Goal: Information Seeking & Learning: Find specific fact

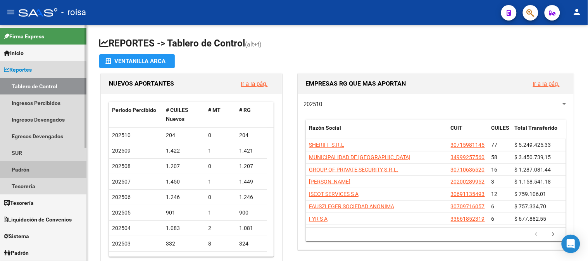
click at [35, 172] on link "Padrón" at bounding box center [43, 169] width 86 height 17
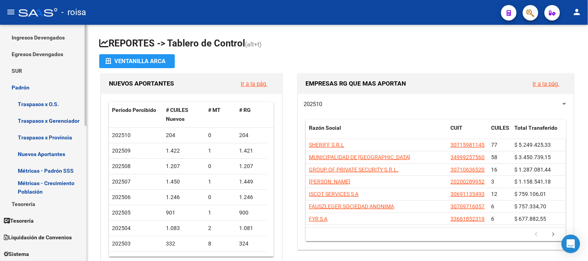
scroll to position [86, 0]
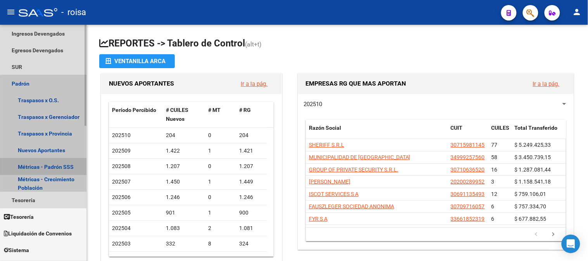
click at [72, 165] on link "Métricas - Padrón SSS" at bounding box center [43, 167] width 86 height 17
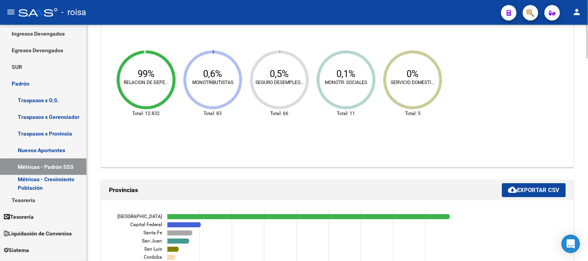
scroll to position [603, 0]
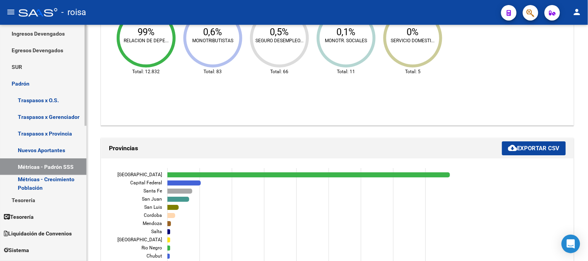
click at [48, 214] on link "Tesorería" at bounding box center [43, 217] width 86 height 17
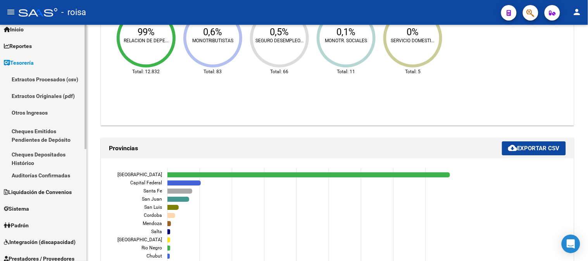
scroll to position [43, 0]
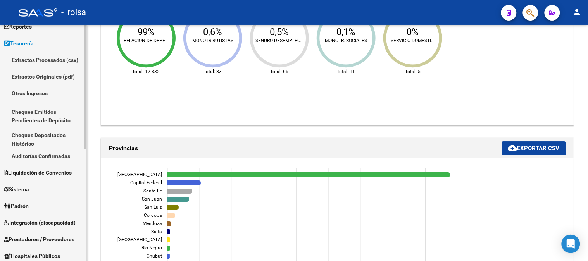
click at [44, 207] on link "Padrón" at bounding box center [43, 206] width 86 height 17
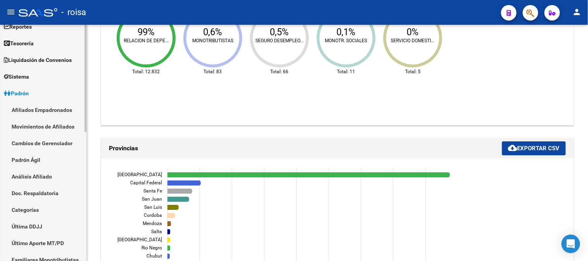
click at [48, 113] on link "Afiliados Empadronados" at bounding box center [43, 110] width 86 height 17
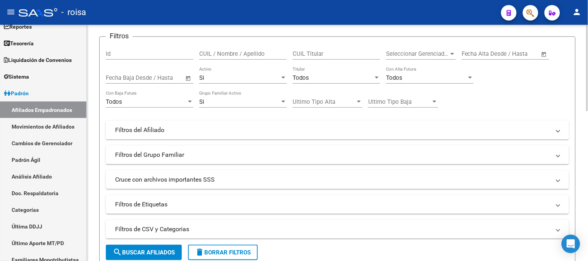
scroll to position [24, 0]
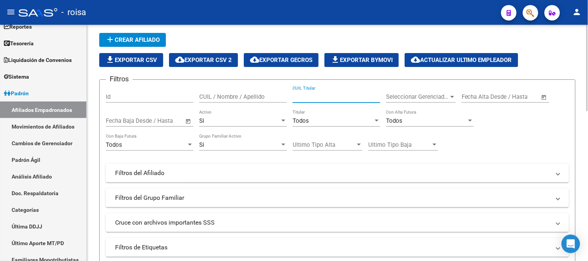
click at [330, 95] on input "CUIL Titular" at bounding box center [337, 96] width 88 height 7
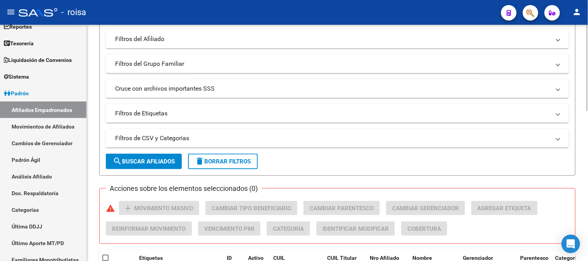
scroll to position [196, 0]
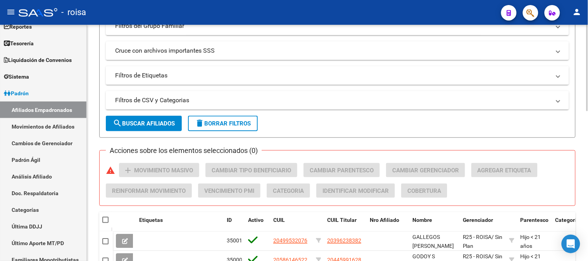
type input "20394152170"
click at [148, 132] on form "Filtros Id CUIL / Nombre / Apellido 20394152170 CUIL Titular Seleccionar Gerenc…" at bounding box center [337, 22] width 477 height 231
click at [148, 126] on span "search Buscar Afiliados" at bounding box center [144, 123] width 62 height 7
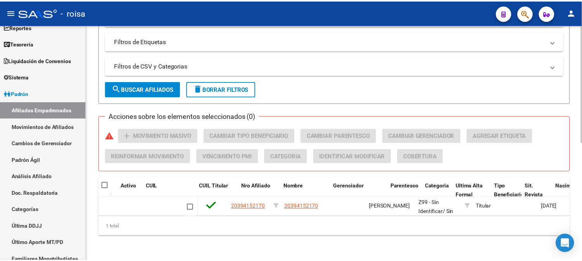
scroll to position [0, 0]
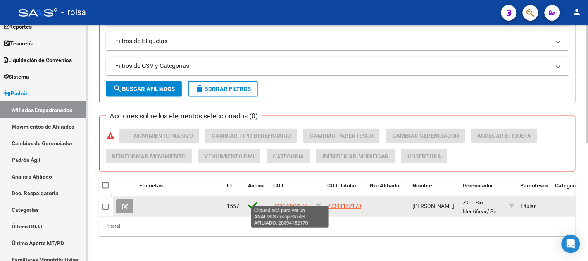
click at [299, 204] on span "20394152170" at bounding box center [290, 207] width 34 height 6
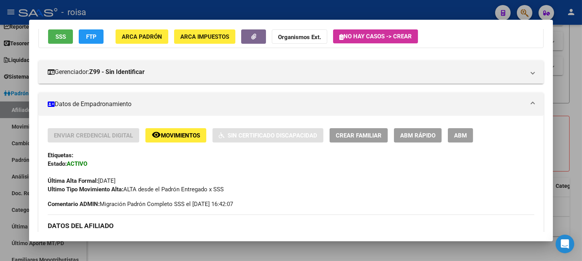
scroll to position [71, 0]
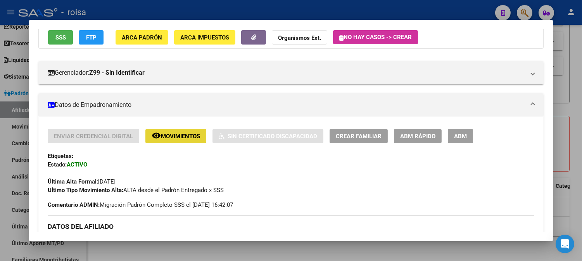
click at [180, 133] on span "Movimientos" at bounding box center [180, 136] width 39 height 7
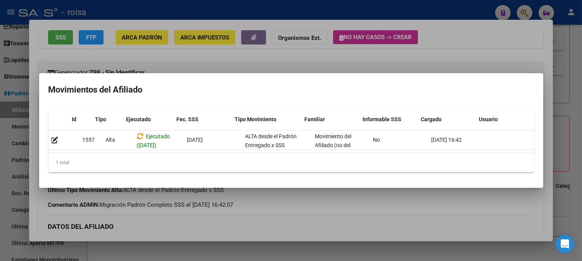
scroll to position [0, 10]
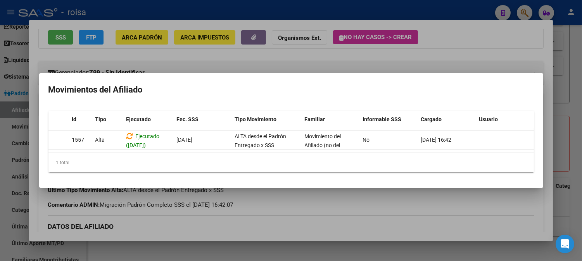
click at [276, 193] on div at bounding box center [291, 130] width 582 height 261
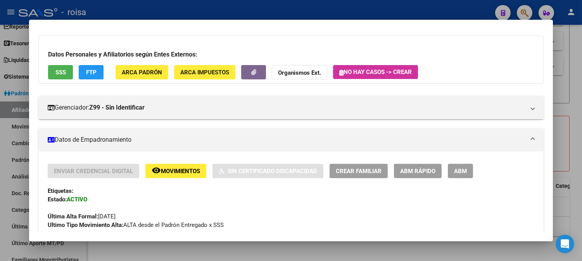
scroll to position [0, 0]
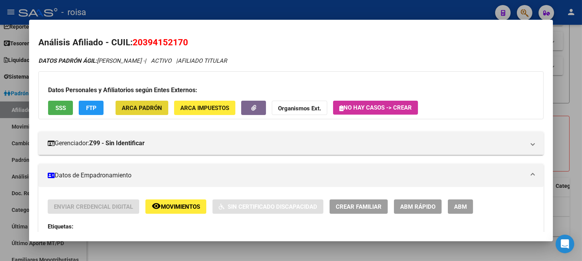
click at [144, 106] on span "ARCA Padrón" at bounding box center [142, 108] width 40 height 7
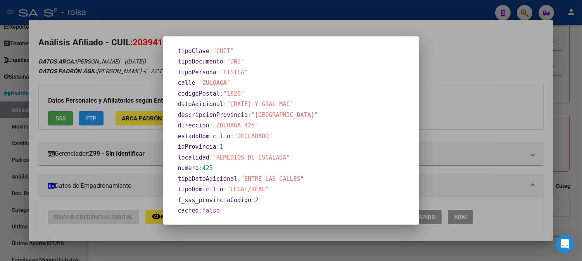
scroll to position [370, 0]
click at [435, 56] on div at bounding box center [291, 130] width 582 height 261
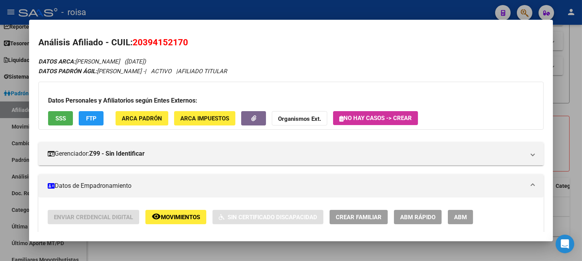
click at [202, 124] on button "ARCA Impuestos" at bounding box center [204, 118] width 61 height 14
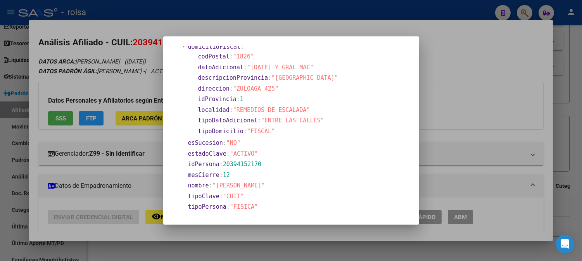
scroll to position [83, 0]
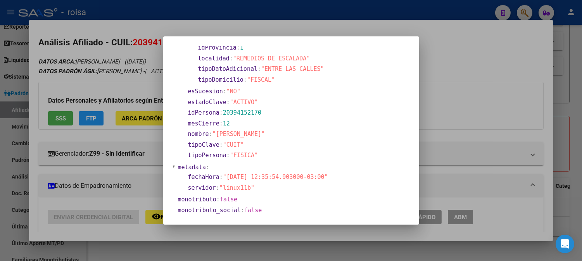
click at [447, 48] on div at bounding box center [291, 130] width 582 height 261
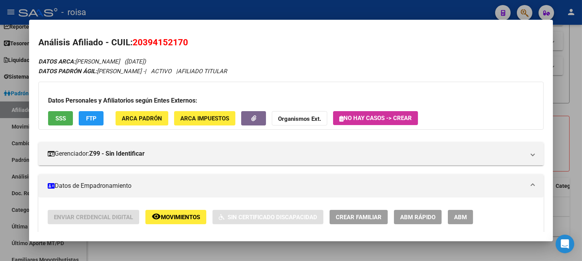
click at [55, 117] on span "SSS" at bounding box center [60, 118] width 10 height 7
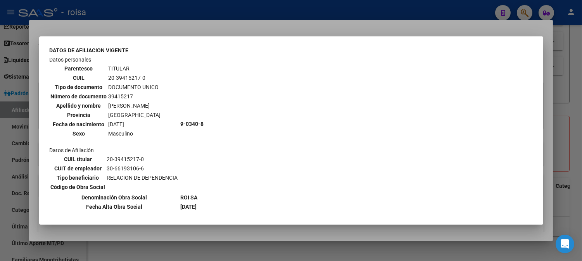
scroll to position [19, 0]
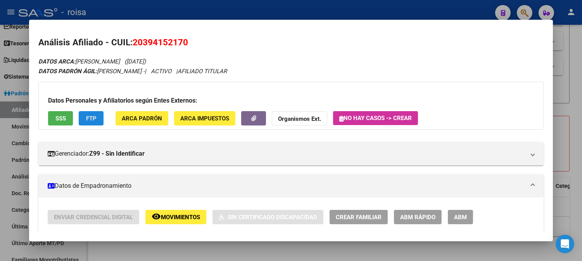
click at [91, 123] on button "FTP" at bounding box center [91, 118] width 25 height 14
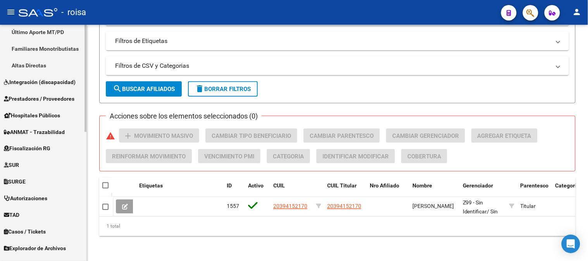
scroll to position [258, 0]
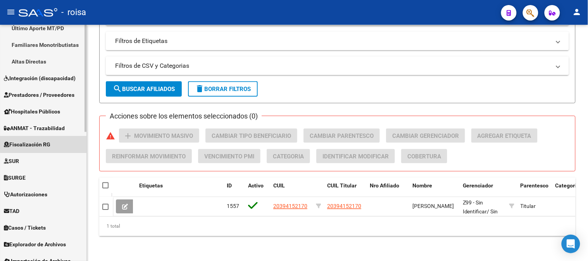
click at [45, 144] on span "Fiscalización RG" at bounding box center [27, 145] width 47 height 9
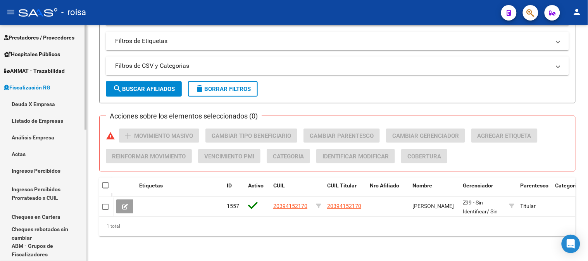
scroll to position [129, 0]
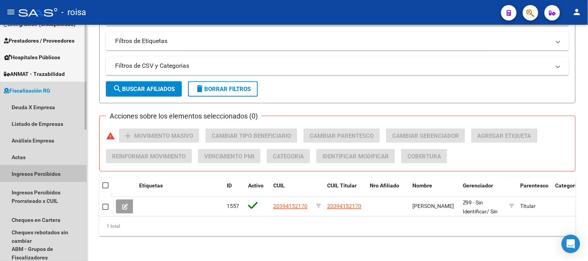
click at [51, 176] on link "Ingresos Percibidos" at bounding box center [43, 174] width 86 height 17
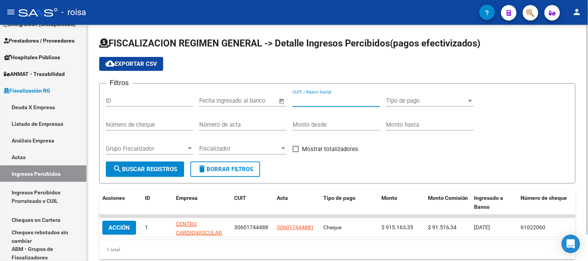
click at [351, 102] on input "CUIT / Razon Social" at bounding box center [337, 100] width 88 height 7
type input "30661931066"
click at [154, 169] on span "search Buscar Registros" at bounding box center [145, 169] width 64 height 7
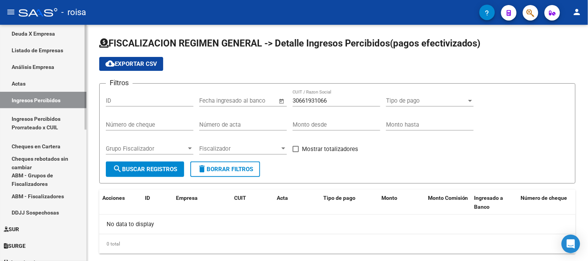
scroll to position [215, 0]
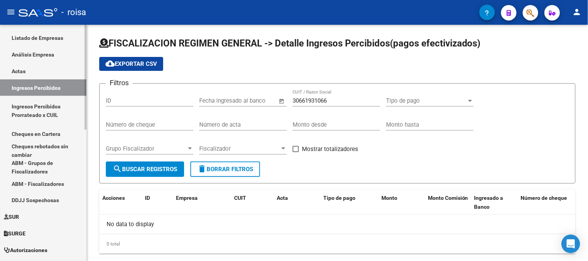
click at [56, 112] on link "Ingresos Percibidos Prorrateado x CUIL" at bounding box center [43, 110] width 86 height 29
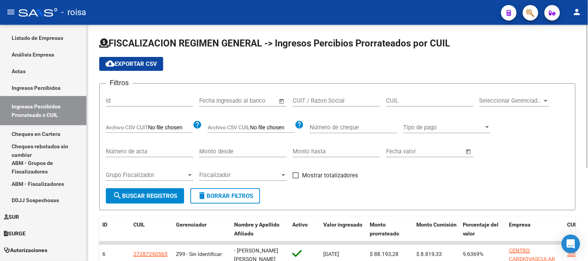
click at [403, 101] on input "CUIL" at bounding box center [430, 100] width 88 height 7
type input "20-39415217-0"
click at [166, 193] on span "search Buscar Registros" at bounding box center [145, 196] width 64 height 7
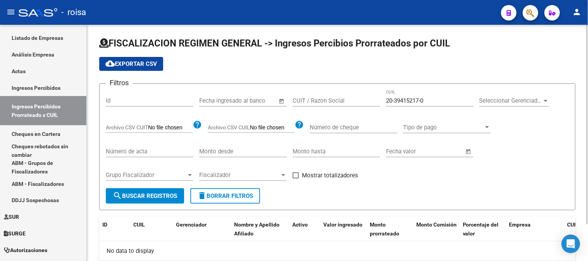
scroll to position [43, 0]
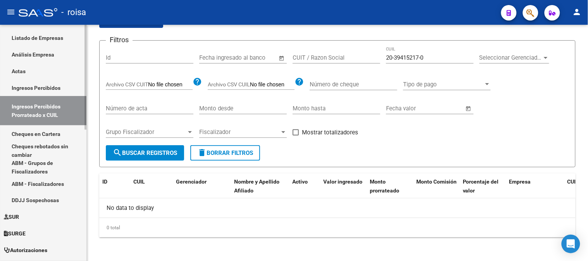
click at [57, 84] on link "Ingresos Percibidos" at bounding box center [43, 87] width 86 height 17
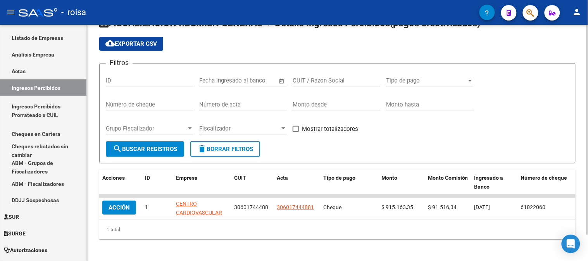
scroll to position [29, 0]
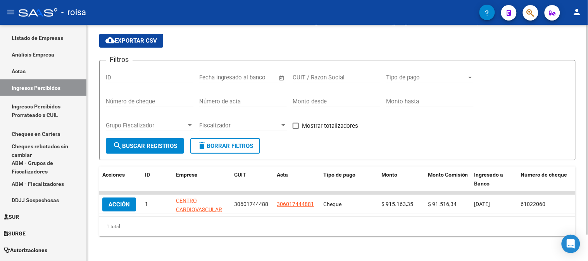
click at [342, 78] on div "CUIT / Razon Social" at bounding box center [337, 79] width 88 height 24
click at [335, 75] on div "CUIT / Razon Social" at bounding box center [337, 75] width 88 height 17
click at [333, 74] on input "CUIT / Razon Social" at bounding box center [337, 77] width 88 height 7
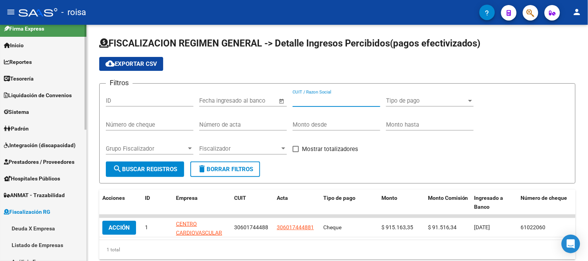
scroll to position [0, 0]
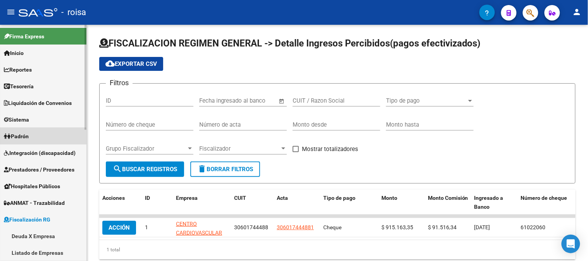
click at [29, 138] on span "Padrón" at bounding box center [16, 136] width 25 height 9
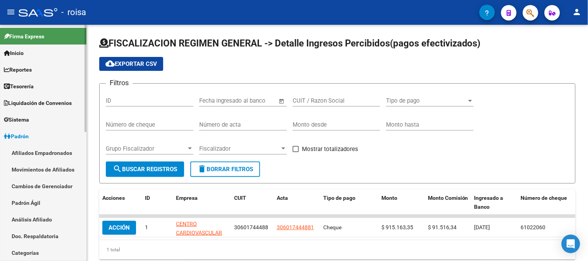
click at [55, 149] on link "Afiliados Empadronados" at bounding box center [43, 153] width 86 height 17
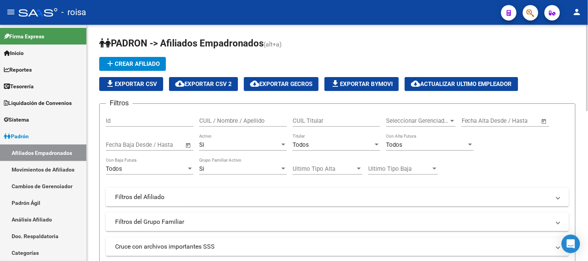
click at [354, 117] on div "CUIL Titular" at bounding box center [337, 118] width 88 height 17
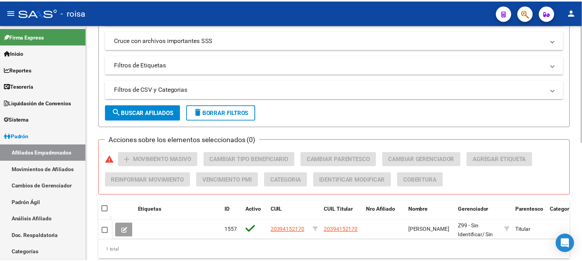
scroll to position [237, 0]
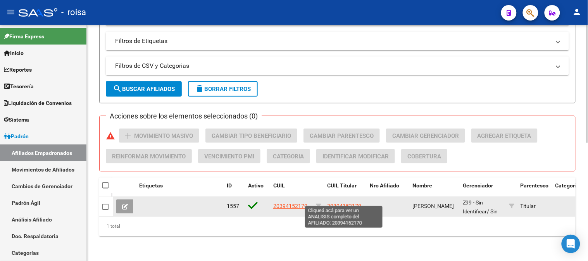
type input "20394152170"
click at [350, 204] on span "20394152170" at bounding box center [344, 207] width 34 height 6
copy span "2"
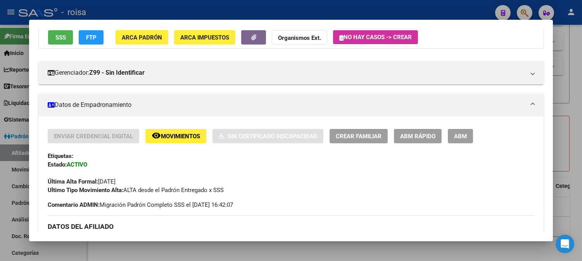
scroll to position [0, 0]
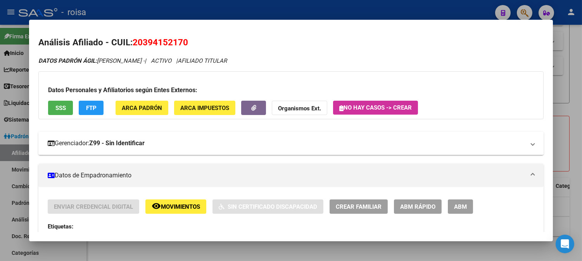
click at [496, 136] on mat-expansion-panel-header "Gerenciador: Z99 - Sin Identificar" at bounding box center [290, 143] width 505 height 23
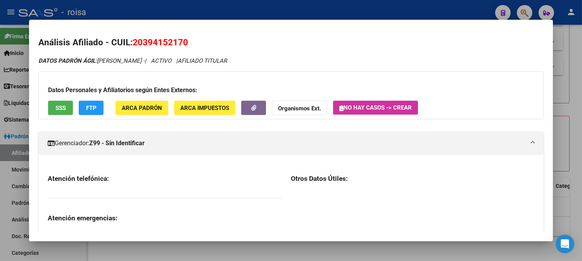
click at [575, 41] on div at bounding box center [291, 130] width 582 height 261
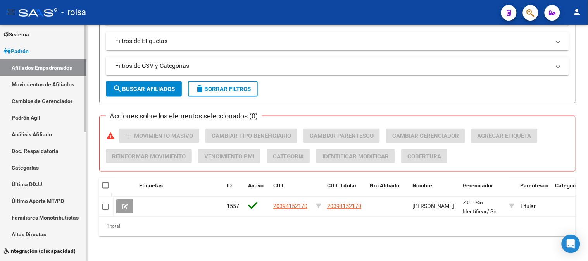
scroll to position [86, 0]
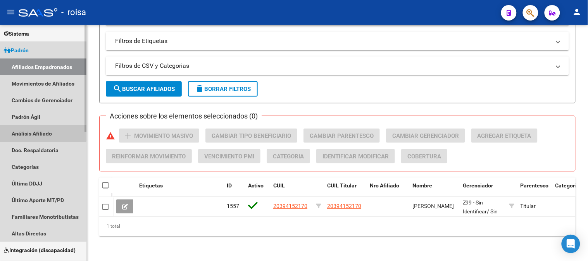
click at [34, 128] on link "Análisis Afiliado" at bounding box center [43, 133] width 86 height 17
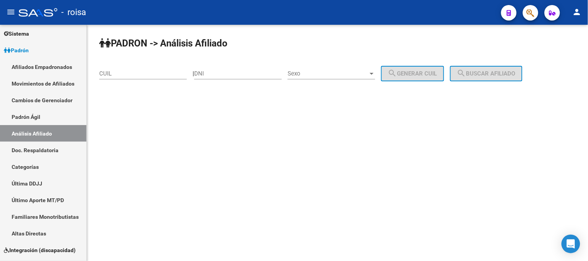
click at [173, 72] on input "CUIL" at bounding box center [143, 73] width 88 height 7
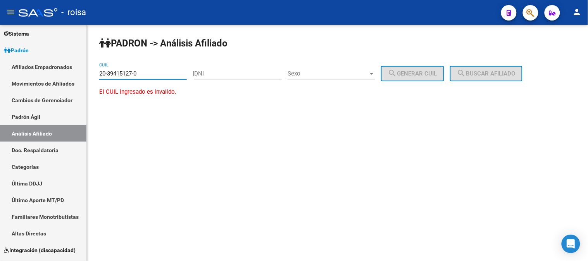
type input "20-39415127-0"
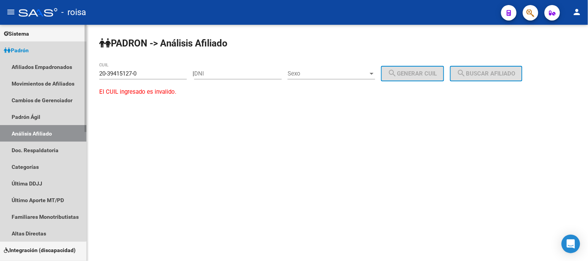
click at [29, 52] on span "Padrón" at bounding box center [16, 50] width 25 height 9
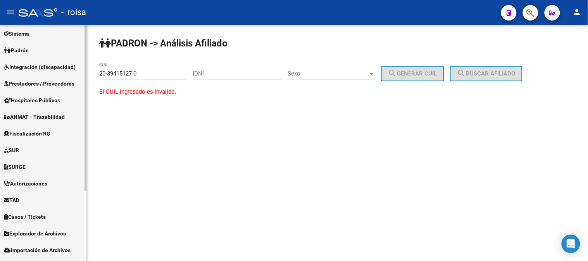
scroll to position [100, 0]
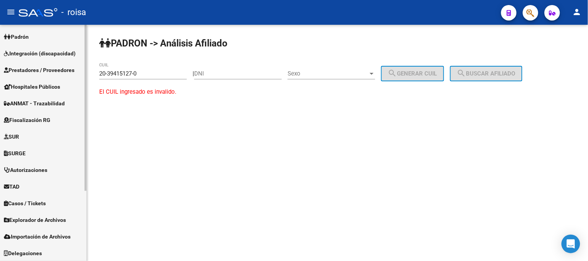
click at [43, 117] on span "Fiscalización RG" at bounding box center [27, 120] width 47 height 9
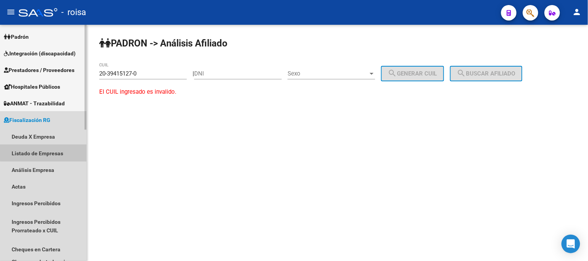
click at [52, 152] on link "Listado de Empresas" at bounding box center [43, 153] width 86 height 17
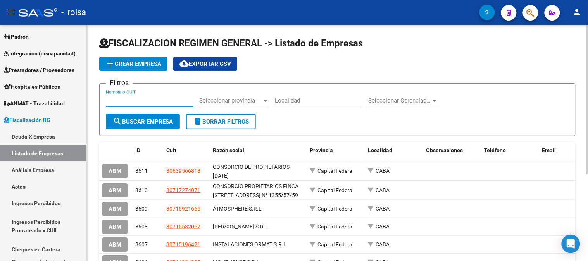
click at [132, 102] on input "Nombre o CUIT" at bounding box center [150, 100] width 88 height 7
type input "30661931066"
click at [163, 126] on button "search Buscar Empresa" at bounding box center [143, 122] width 74 height 16
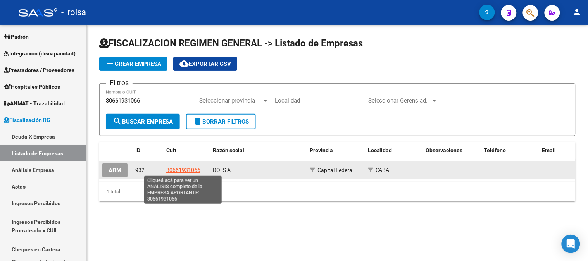
click at [187, 172] on span "30661931066" at bounding box center [183, 170] width 34 height 6
type textarea "30661931066"
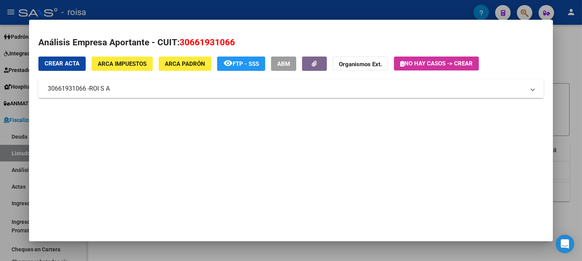
click at [316, 96] on mat-expansion-panel-header "30661931066 - ROI S A" at bounding box center [290, 88] width 505 height 19
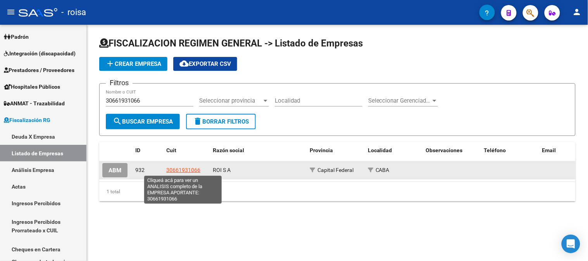
click at [175, 169] on span "30661931066" at bounding box center [183, 170] width 34 height 6
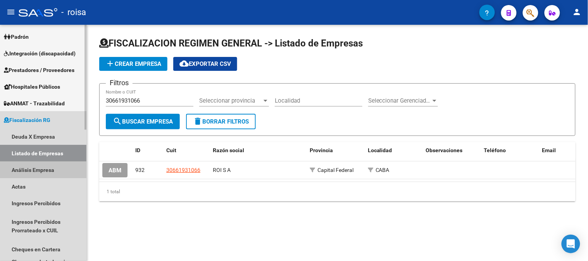
click at [58, 172] on link "Análisis Empresa" at bounding box center [43, 170] width 86 height 17
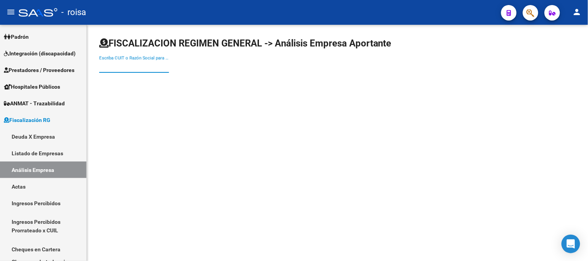
click at [133, 68] on input "Escriba CUIT o Razón Social para buscar" at bounding box center [134, 66] width 70 height 7
type input "30661931066"
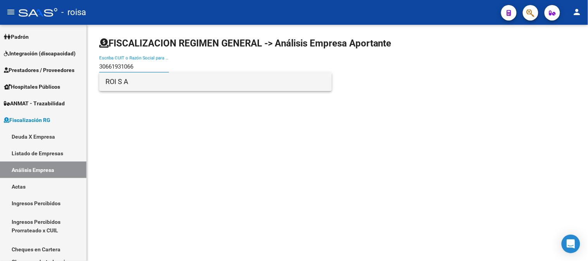
click at [122, 79] on span "ROI S A" at bounding box center [215, 82] width 220 height 19
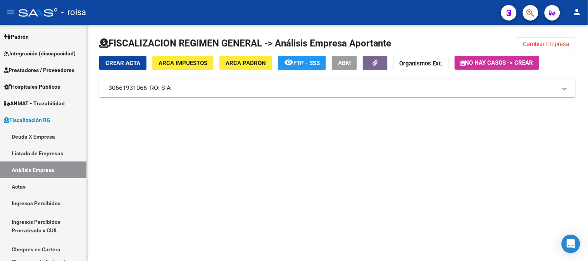
click at [418, 87] on mat-expansion-panel-header "30661931066 - ROI S A" at bounding box center [337, 88] width 477 height 19
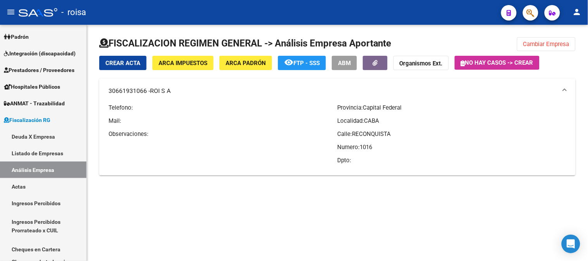
drag, startPoint x: 383, startPoint y: 236, endPoint x: 346, endPoint y: 227, distance: 38.7
click at [383, 236] on mat-sidenav-content "FISCALIZACION REGIMEN GENERAL -> Análisis Empresa Aportante Cambiar Empresa Cre…" at bounding box center [337, 143] width 501 height 237
click at [37, 204] on link "Ingresos Percibidos" at bounding box center [43, 203] width 86 height 17
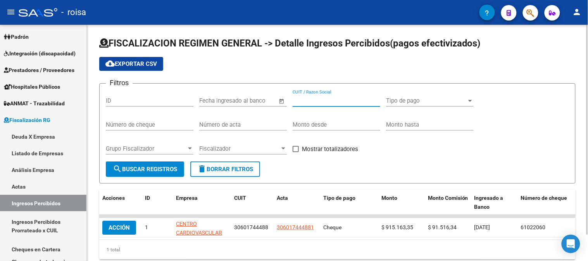
click at [357, 98] on input "CUIT / Razon Social" at bounding box center [337, 100] width 88 height 7
type input "30661931066"
click at [145, 165] on button "search Buscar Registros" at bounding box center [145, 170] width 78 height 16
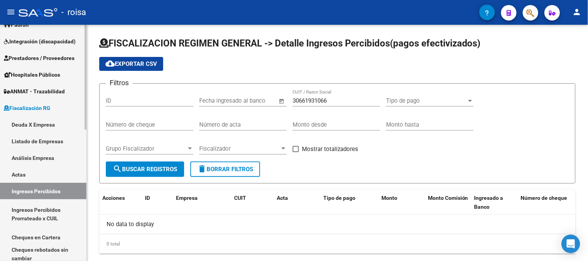
scroll to position [143, 0]
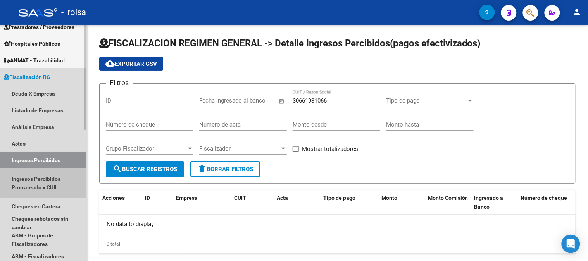
click at [57, 177] on link "Ingresos Percibidos Prorrateado x CUIL" at bounding box center [43, 183] width 86 height 29
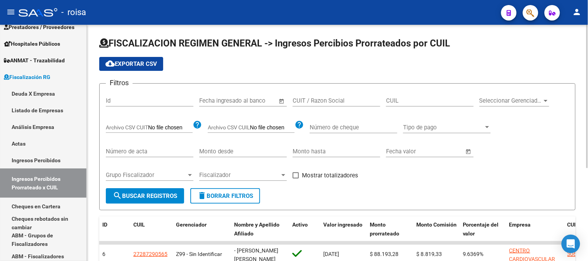
click at [361, 102] on input "CUIT / Razon Social" at bounding box center [337, 100] width 88 height 7
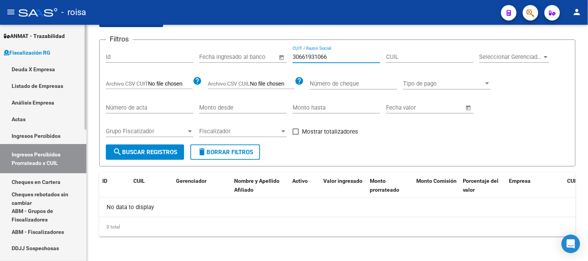
scroll to position [186, 0]
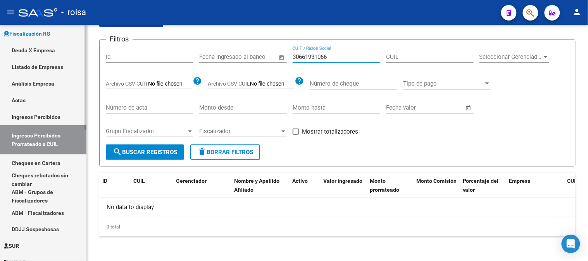
type input "30661931066"
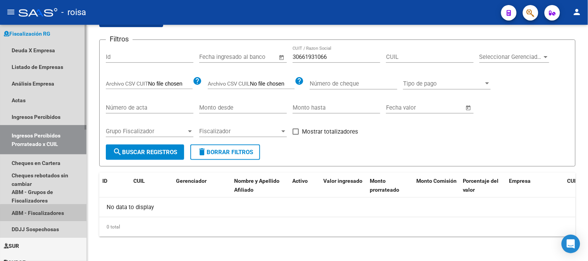
click at [55, 214] on link "ABM - Fiscalizadores" at bounding box center [43, 213] width 86 height 17
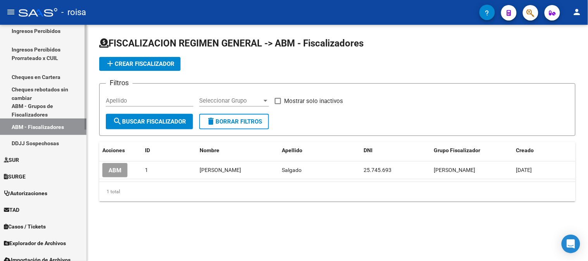
scroll to position [296, 0]
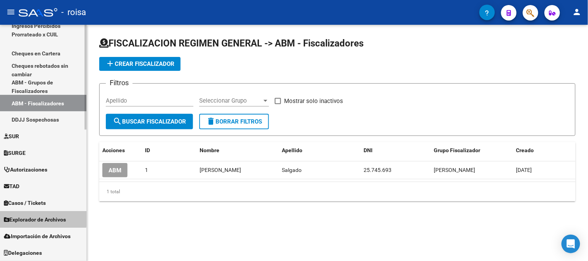
click at [38, 219] on span "Explorador de Archivos" at bounding box center [35, 220] width 62 height 9
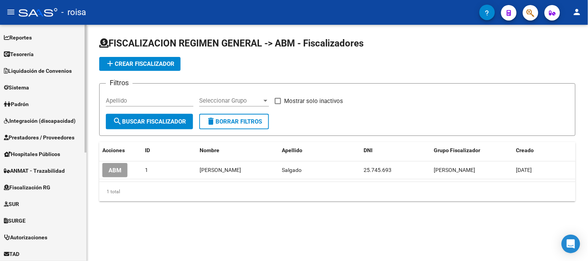
scroll to position [0, 0]
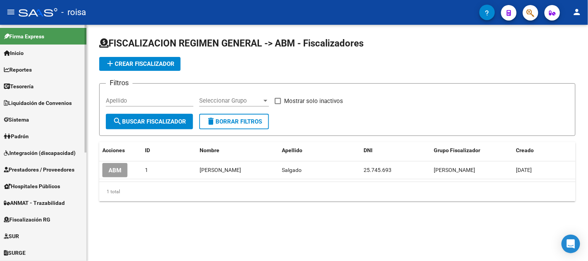
click at [62, 86] on link "Tesorería" at bounding box center [43, 86] width 86 height 17
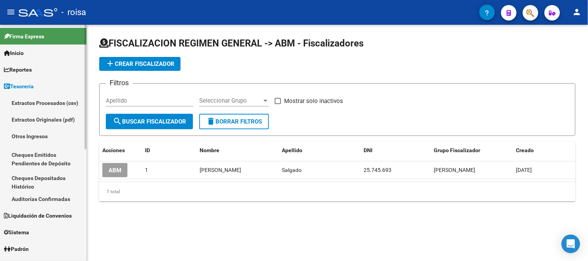
click at [62, 104] on link "Extractos Procesados (csv)" at bounding box center [43, 103] width 86 height 17
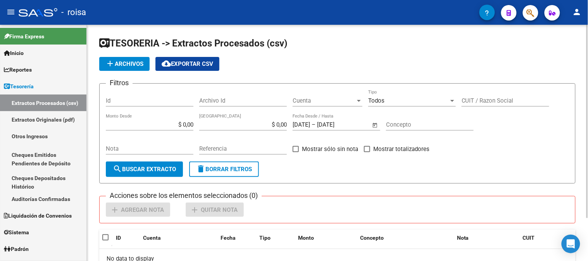
click at [508, 100] on input "CUIT / Razon Social" at bounding box center [506, 100] width 88 height 7
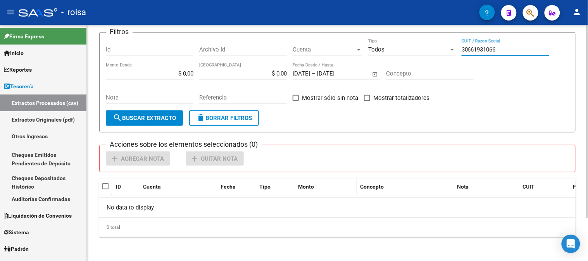
scroll to position [52, 0]
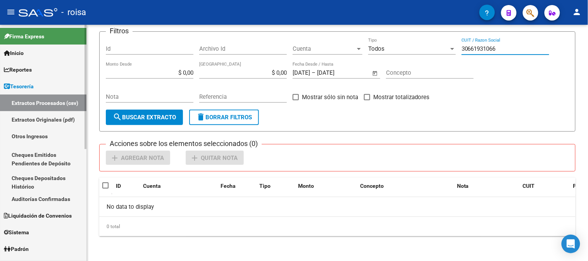
type input "30661931066"
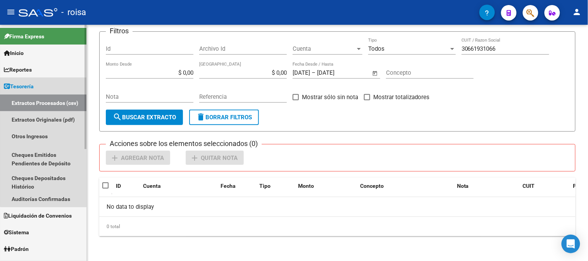
click at [44, 82] on link "Tesorería" at bounding box center [43, 86] width 86 height 17
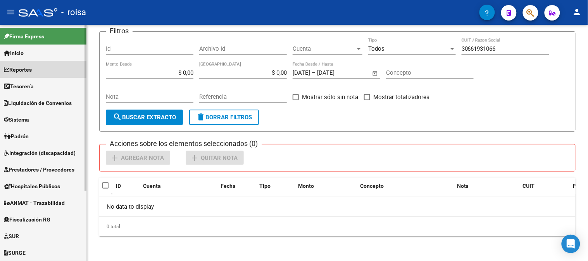
click at [44, 73] on link "Reportes" at bounding box center [43, 69] width 86 height 17
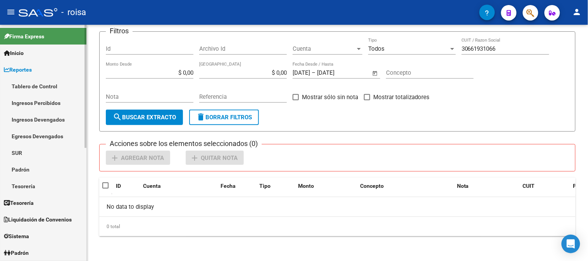
click at [55, 103] on link "Ingresos Percibidos" at bounding box center [43, 103] width 86 height 17
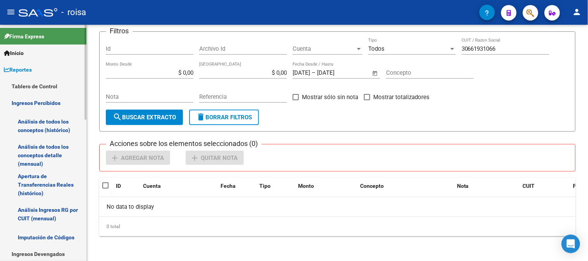
click at [54, 122] on link "Análisis de todos los conceptos (histórico)" at bounding box center [43, 125] width 86 height 29
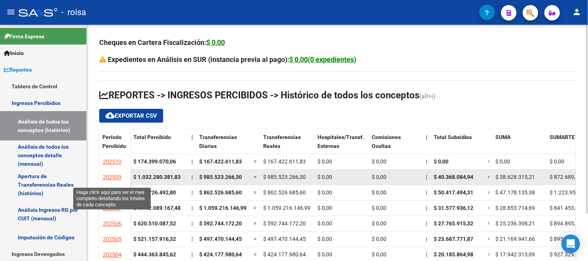
click at [115, 176] on span "202509" at bounding box center [112, 177] width 19 height 7
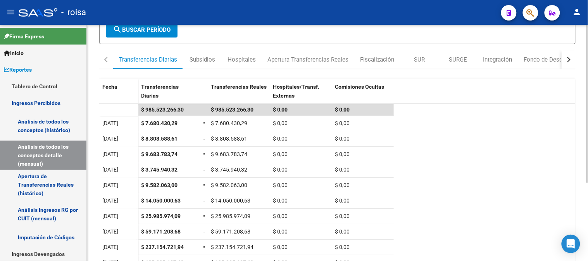
scroll to position [73, 0]
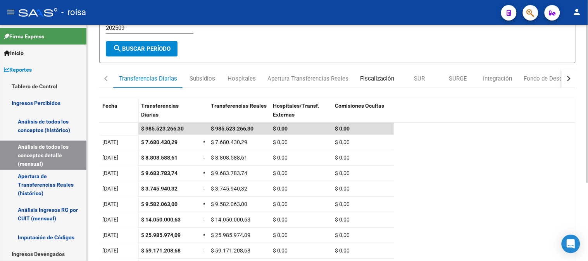
click at [378, 73] on div "Fiscalización" at bounding box center [377, 78] width 46 height 19
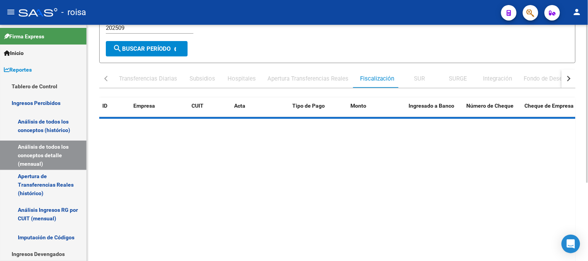
scroll to position [0, 0]
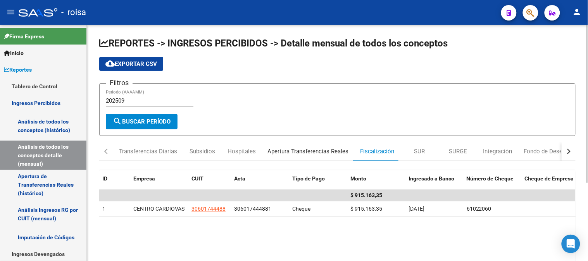
click at [289, 153] on div "Apertura Transferencias Reales" at bounding box center [308, 151] width 81 height 9
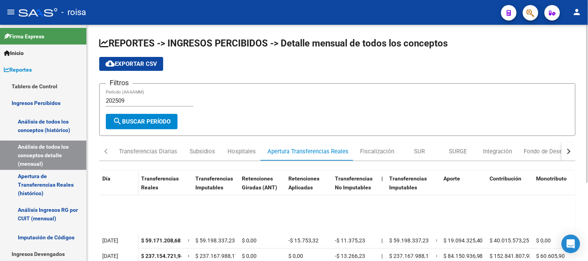
scroll to position [189, 0]
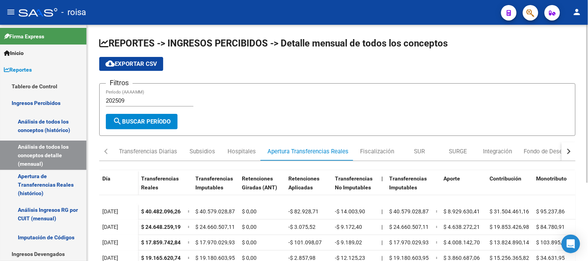
click at [569, 150] on div "button" at bounding box center [567, 151] width 5 height 5
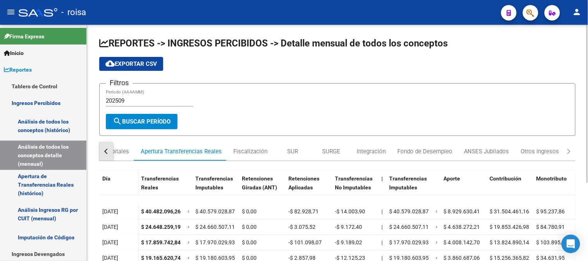
click at [107, 157] on button "button" at bounding box center [106, 151] width 14 height 19
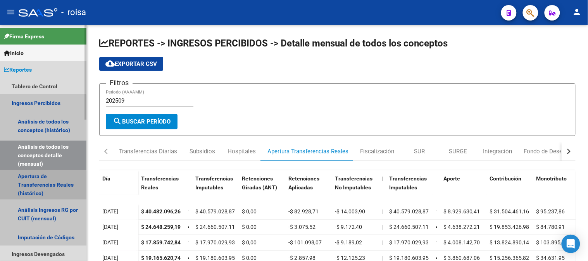
click at [25, 188] on link "Apertura de Transferencias Reales (histórico)" at bounding box center [43, 184] width 86 height 29
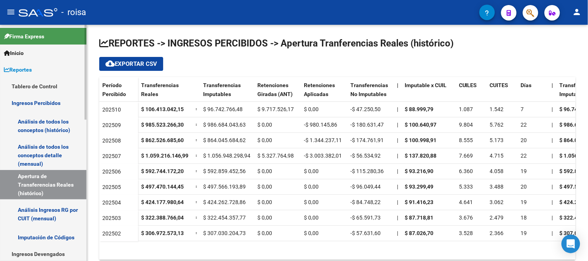
click at [47, 215] on link "Análisis Ingresos RG por CUIT (mensual)" at bounding box center [43, 214] width 86 height 29
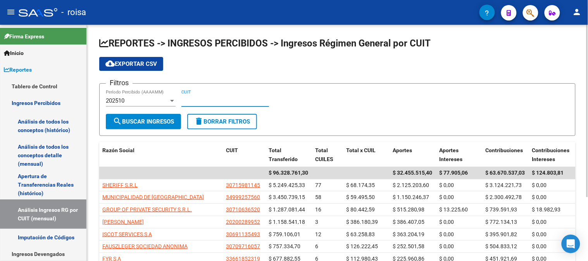
click at [216, 99] on input "CUIT" at bounding box center [225, 100] width 88 height 7
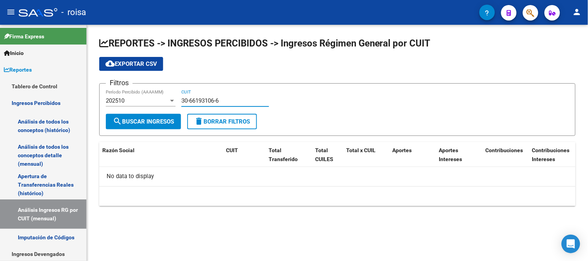
click at [187, 103] on input "30-66193106-6" at bounding box center [225, 100] width 88 height 7
type input "30-66193106-6"
click at [155, 102] on div "202510" at bounding box center [137, 100] width 63 height 7
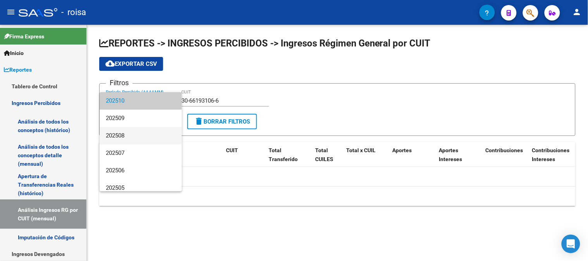
click at [138, 135] on span "202508" at bounding box center [141, 135] width 70 height 17
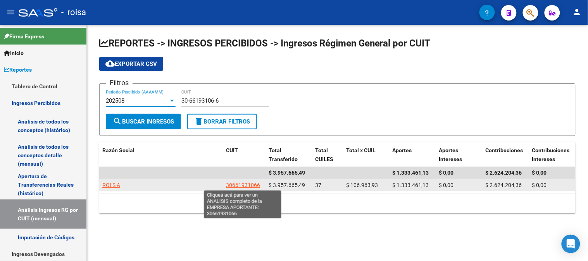
click at [244, 186] on span "30661931066" at bounding box center [243, 185] width 34 height 6
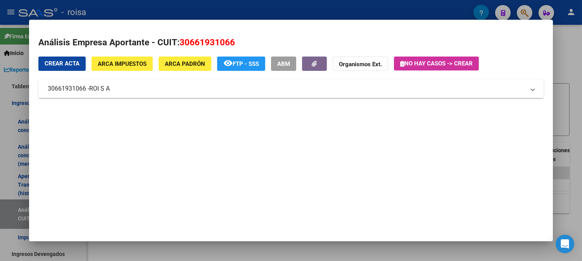
click at [285, 91] on mat-panel-title "30661931066 - ROI S A" at bounding box center [286, 88] width 477 height 9
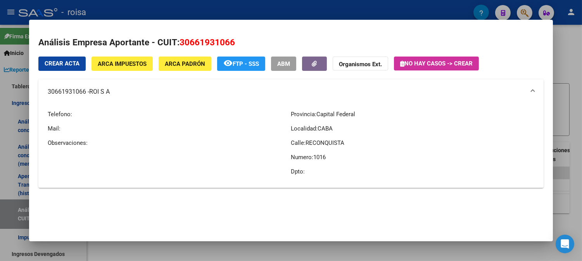
click at [580, 55] on div at bounding box center [291, 130] width 582 height 261
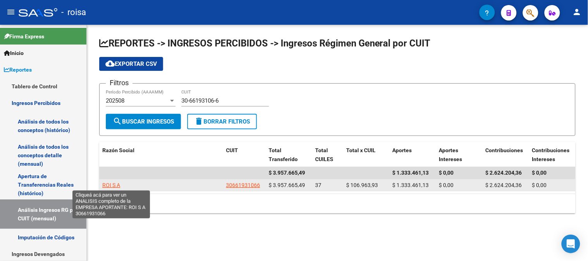
click at [119, 187] on span "ROI S A" at bounding box center [111, 185] width 18 height 6
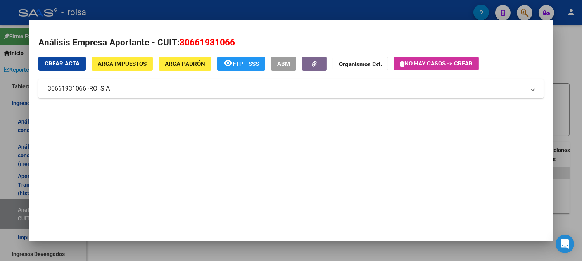
click at [446, 88] on mat-panel-title "30661931066 - ROI S A" at bounding box center [286, 88] width 477 height 9
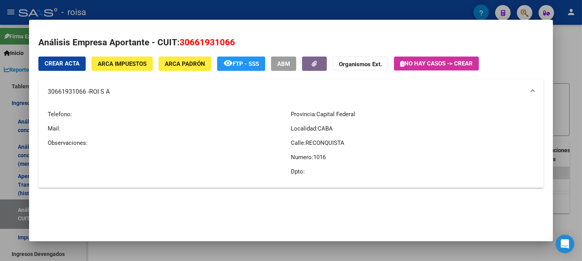
click at [572, 57] on div at bounding box center [291, 130] width 582 height 261
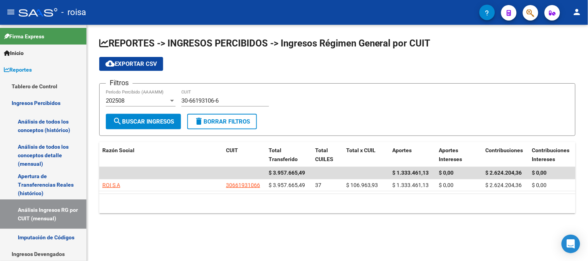
click at [119, 61] on span "cloud_download Exportar CSV" at bounding box center [131, 63] width 52 height 7
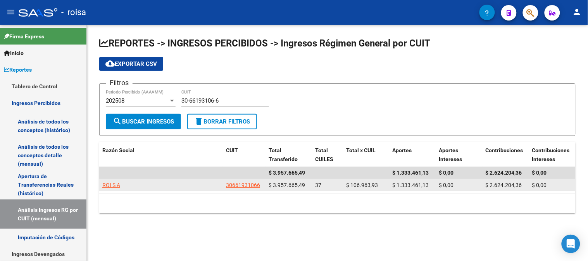
click at [334, 182] on div "37" at bounding box center [327, 185] width 25 height 9
click at [340, 192] on datatable-selection "$ 3.957.665,49 $ 1.333.461,13 $ 0,00 $ 2.624.204,36 $ 0,00 ROI S A 30661931066 …" at bounding box center [337, 189] width 477 height 7
click at [336, 189] on datatable-body-cell "37" at bounding box center [327, 186] width 31 height 12
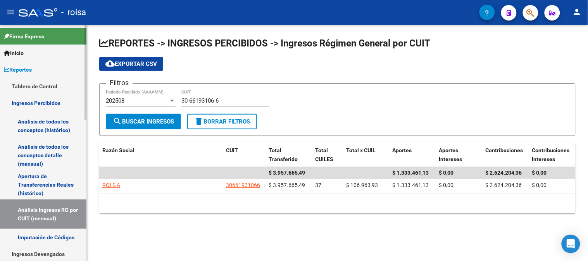
scroll to position [43, 0]
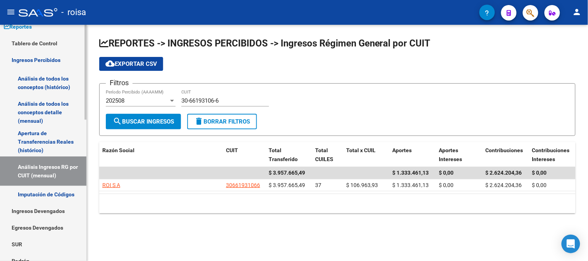
click at [50, 109] on link "Análisis de todos los conceptos detalle (mensual)" at bounding box center [43, 112] width 86 height 29
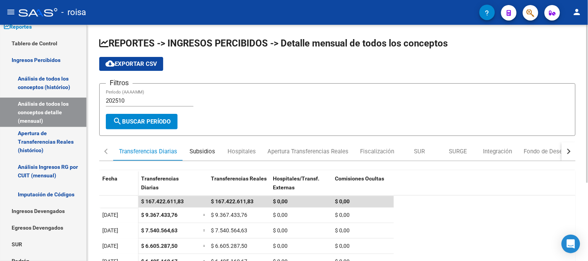
click at [200, 149] on div "Subsidios" at bounding box center [203, 151] width 26 height 9
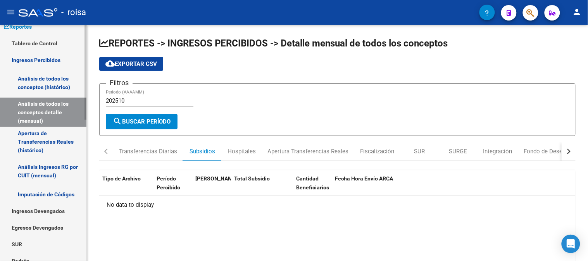
scroll to position [86, 0]
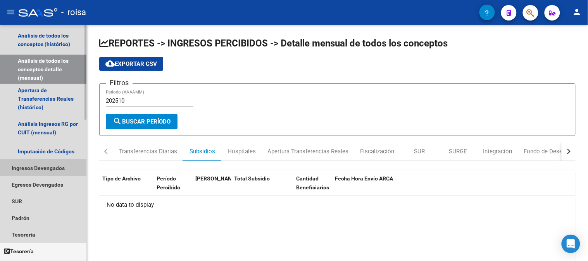
click at [55, 169] on link "Ingresos Devengados" at bounding box center [43, 168] width 86 height 17
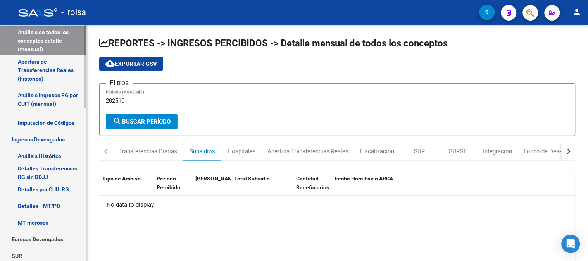
scroll to position [129, 0]
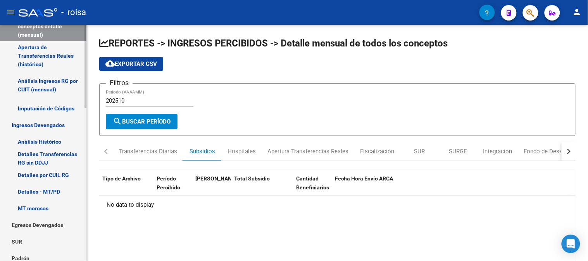
click at [61, 159] on link "Detalles Transferencias RG sin DDJJ" at bounding box center [43, 158] width 86 height 17
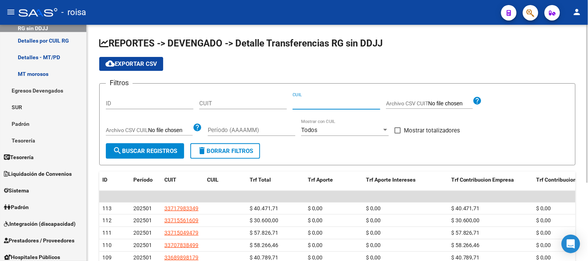
click at [315, 106] on input "CUIL" at bounding box center [337, 103] width 88 height 7
type input "20-39415217-0"
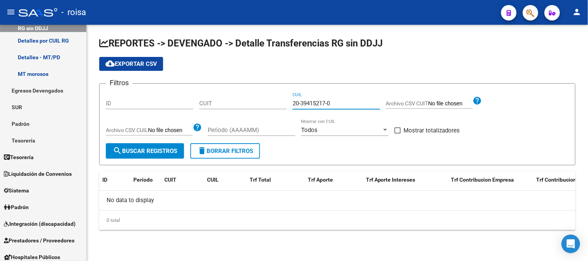
drag, startPoint x: 344, startPoint y: 103, endPoint x: 189, endPoint y: 105, distance: 155.5
click at [189, 105] on div "Filtros ID CUIT 20-39415217-0 CUIL Archivo CSV CUIT help Archivo CSV CUIL help …" at bounding box center [337, 117] width 463 height 54
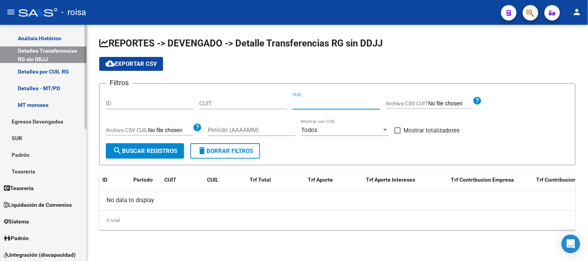
scroll to position [86, 0]
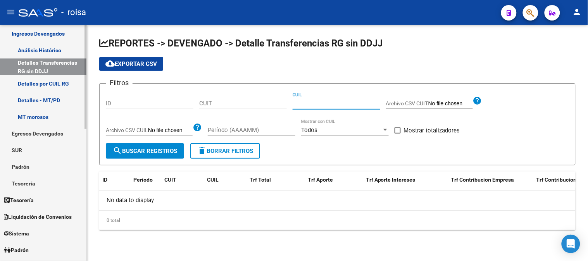
click at [49, 85] on link "Detalles por CUIL RG" at bounding box center [43, 83] width 86 height 17
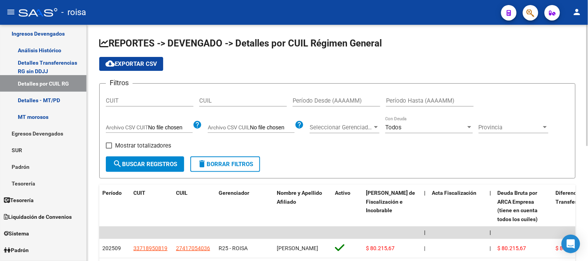
click at [252, 104] on input "CUIL" at bounding box center [243, 100] width 88 height 7
type input "20-39415217-0"
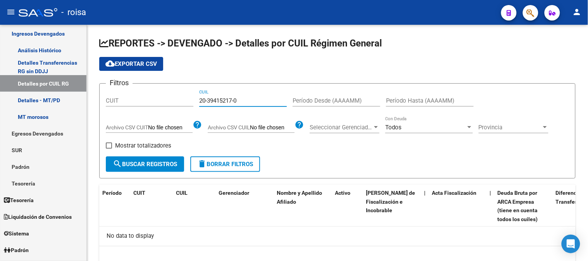
drag, startPoint x: 254, startPoint y: 99, endPoint x: -37, endPoint y: 91, distance: 291.3
click at [0, 91] on html "menu - roisa person Firma Express Inicio Calendario SSS Instructivos Contacto O…" at bounding box center [294, 130] width 588 height 261
click at [138, 105] on div "CUIT" at bounding box center [150, 98] width 88 height 17
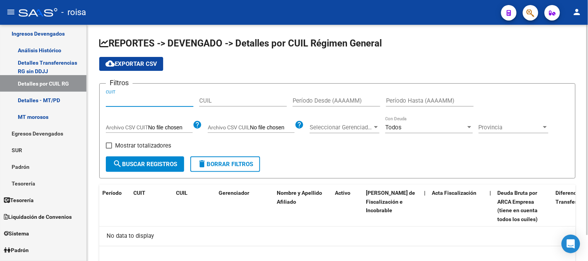
click at [137, 101] on input "CUIT" at bounding box center [150, 100] width 88 height 7
type input "30-66193106-6"
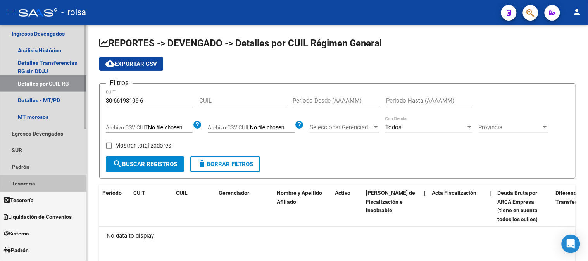
click at [49, 183] on link "Tesorería" at bounding box center [43, 183] width 86 height 17
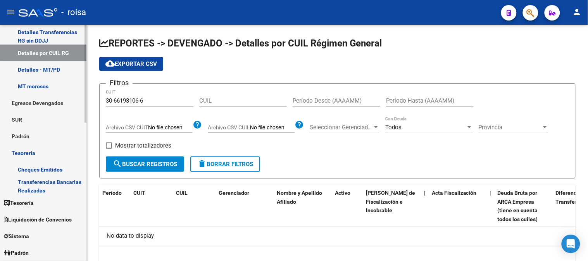
scroll to position [129, 0]
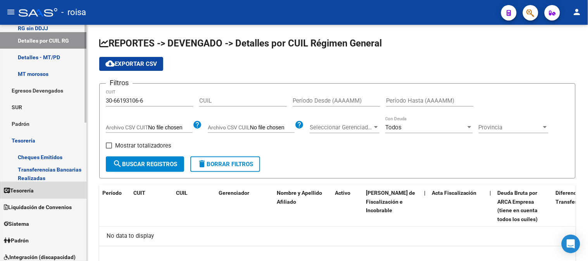
click at [41, 191] on link "Tesorería" at bounding box center [43, 190] width 86 height 17
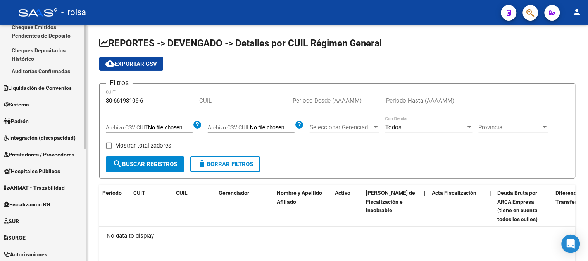
scroll to position [28, 0]
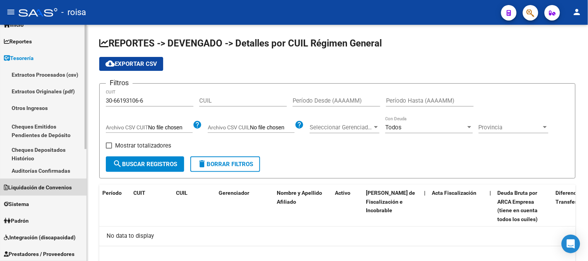
click at [51, 191] on span "Liquidación de Convenios" at bounding box center [38, 187] width 68 height 9
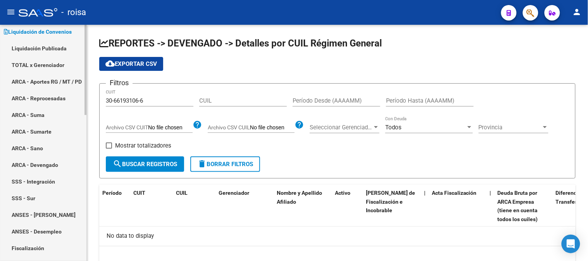
scroll to position [114, 0]
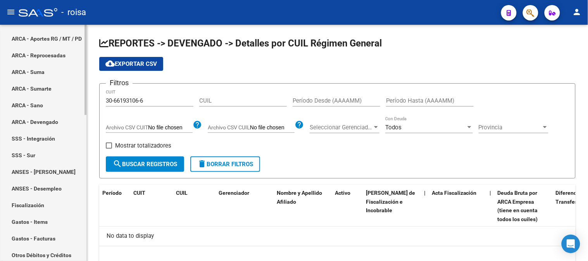
click at [44, 204] on link "Fiscalización" at bounding box center [43, 205] width 86 height 17
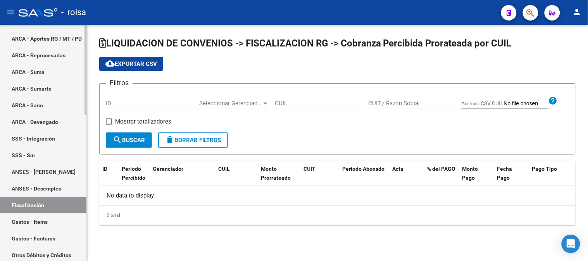
checkbox input "true"
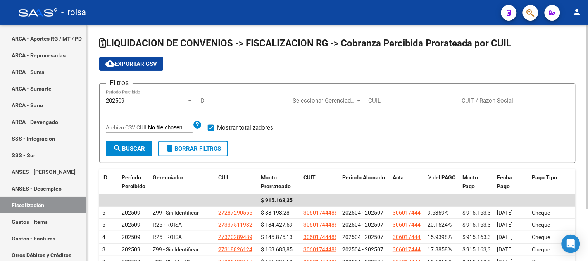
click at [388, 105] on div "CUIL" at bounding box center [412, 98] width 88 height 17
click at [317, 106] on div "Seleccionar Gerenciador Seleccionar Gerenciador" at bounding box center [328, 98] width 70 height 17
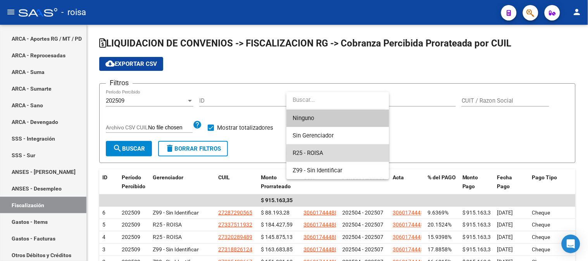
click at [378, 154] on span "R25 - ROISA" at bounding box center [338, 153] width 90 height 17
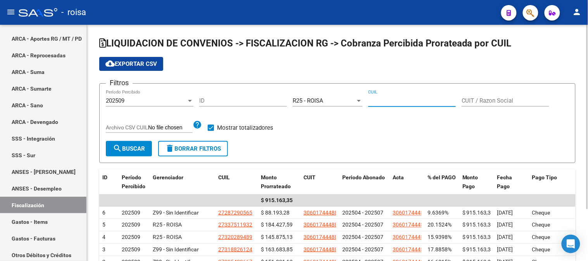
click at [408, 100] on input "CUIL" at bounding box center [412, 100] width 88 height 7
click at [121, 151] on mat-icon "search" at bounding box center [117, 148] width 9 height 9
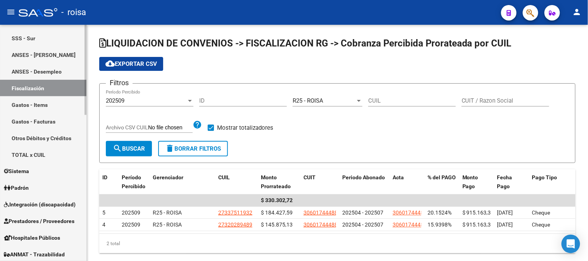
scroll to position [244, 0]
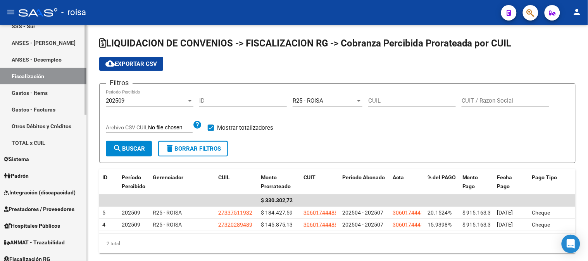
click at [48, 142] on link "TOTAL x CUIL" at bounding box center [43, 143] width 86 height 17
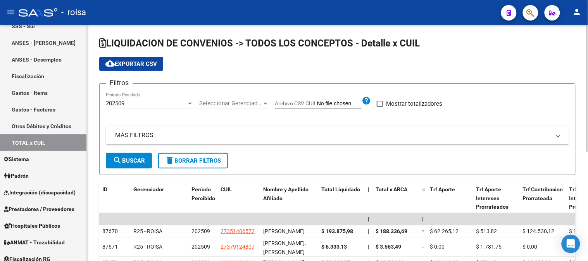
click at [292, 108] on label "Archivo CSV CUIL" at bounding box center [318, 104] width 87 height 9
click at [317, 107] on input "Archivo CSV CUIL" at bounding box center [339, 103] width 45 height 7
click at [332, 104] on input "Archivo CSV CUIL" at bounding box center [339, 103] width 45 height 7
click at [165, 138] on mat-panel-title "MÁS FILTROS" at bounding box center [332, 135] width 435 height 9
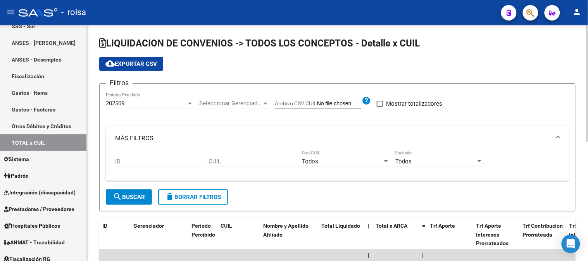
click at [240, 162] on input "CUIL" at bounding box center [253, 161] width 88 height 7
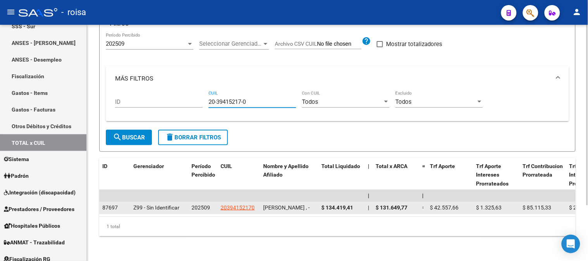
type input "20-39415217-0"
drag, startPoint x: 189, startPoint y: 196, endPoint x: 210, endPoint y: 199, distance: 21.6
click at [210, 202] on datatable-body-cell "202509" at bounding box center [202, 208] width 29 height 12
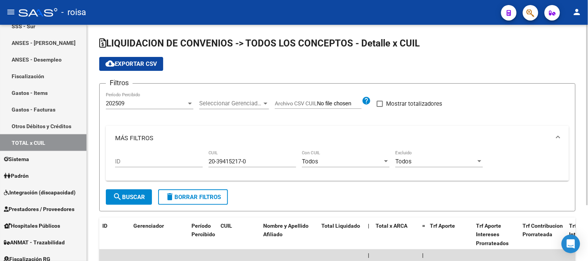
click at [169, 107] on div "202509 Período Percibido" at bounding box center [150, 101] width 88 height 17
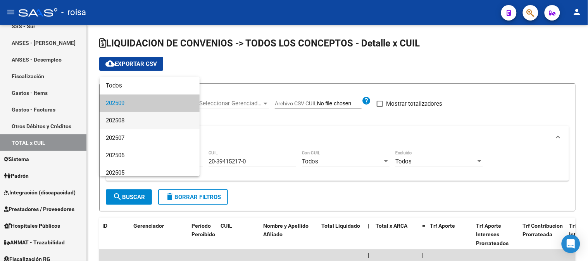
click at [115, 121] on span "202508" at bounding box center [150, 120] width 88 height 17
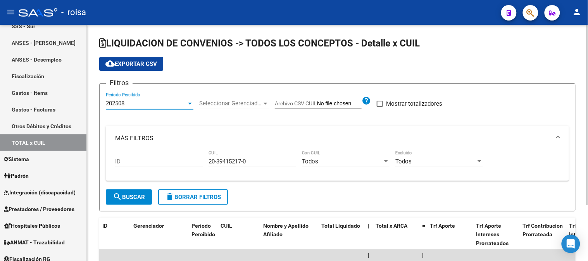
click at [125, 202] on button "search Buscar" at bounding box center [129, 198] width 46 height 16
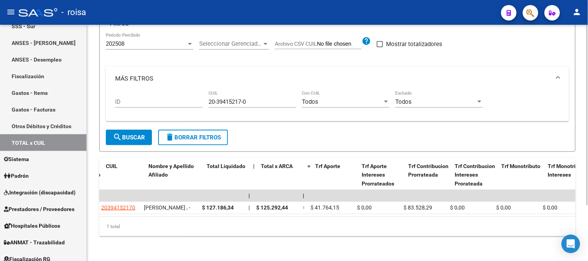
scroll to position [0, 111]
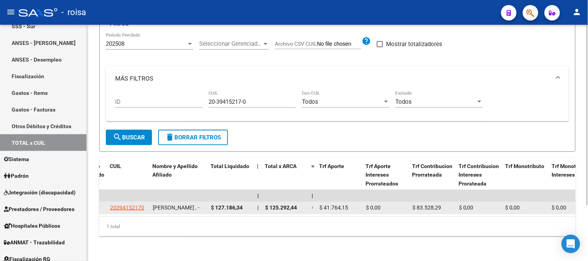
drag, startPoint x: 321, startPoint y: 199, endPoint x: 357, endPoint y: 199, distance: 36.1
click at [357, 204] on div "$ 41.764,15" at bounding box center [340, 208] width 40 height 9
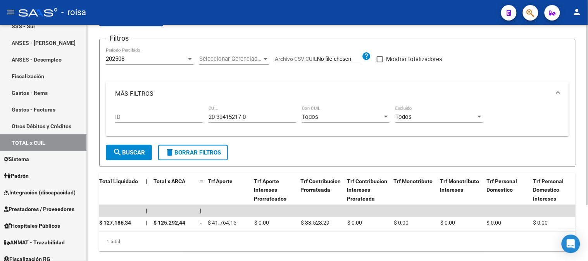
scroll to position [29, 0]
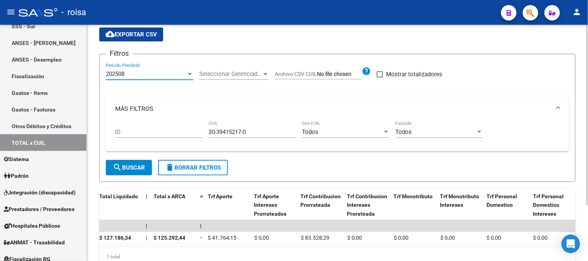
click at [190, 75] on div at bounding box center [190, 74] width 7 height 6
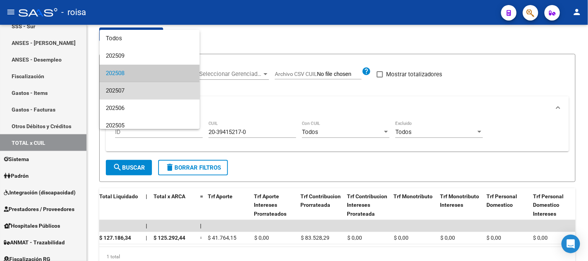
click at [158, 86] on span "202507" at bounding box center [150, 90] width 88 height 17
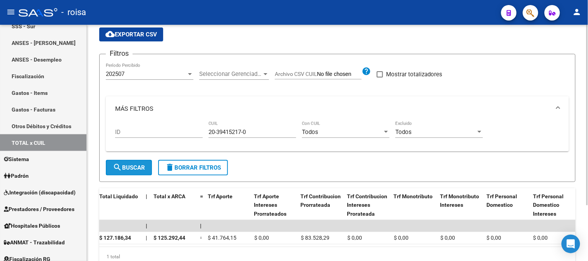
click at [136, 173] on button "search Buscar" at bounding box center [129, 168] width 46 height 16
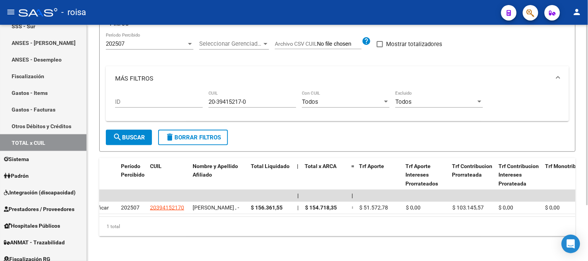
scroll to position [0, 74]
